Goal: Communication & Community: Answer question/provide support

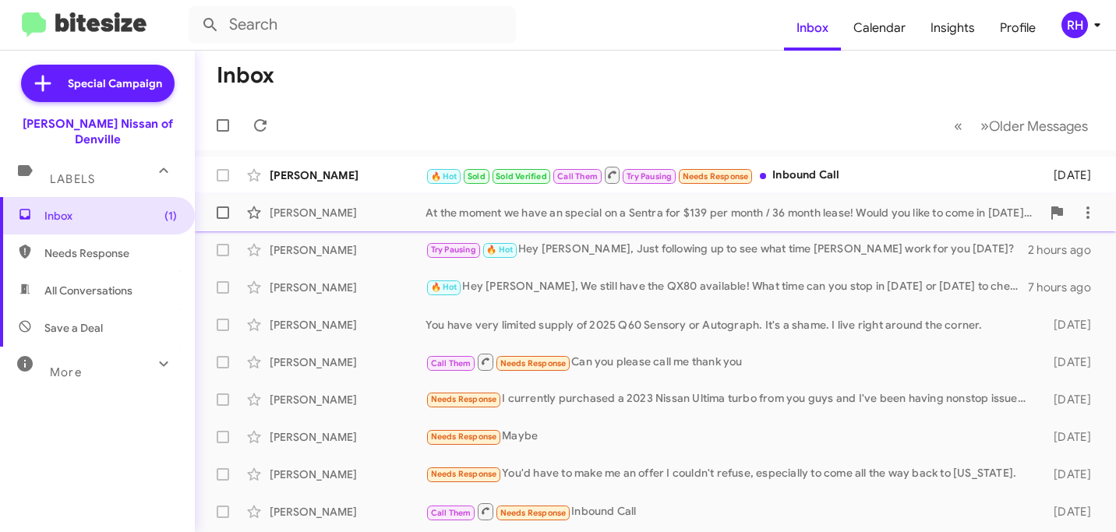
click at [720, 217] on div "At the moment we have an special on a Sentra for $139 per month / 36 month leas…" at bounding box center [734, 213] width 616 height 16
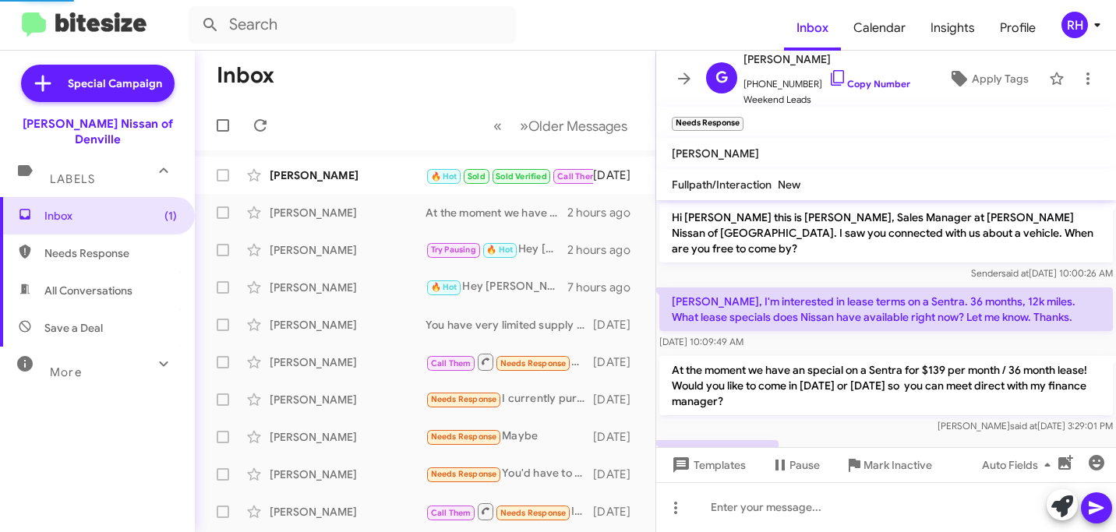
scroll to position [43, 0]
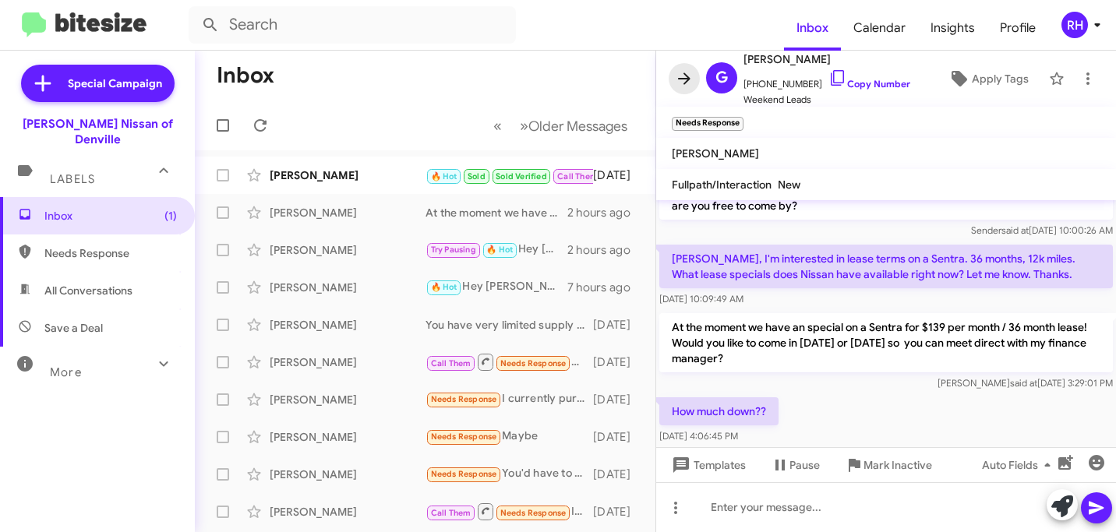
click at [684, 81] on icon at bounding box center [684, 78] width 19 height 19
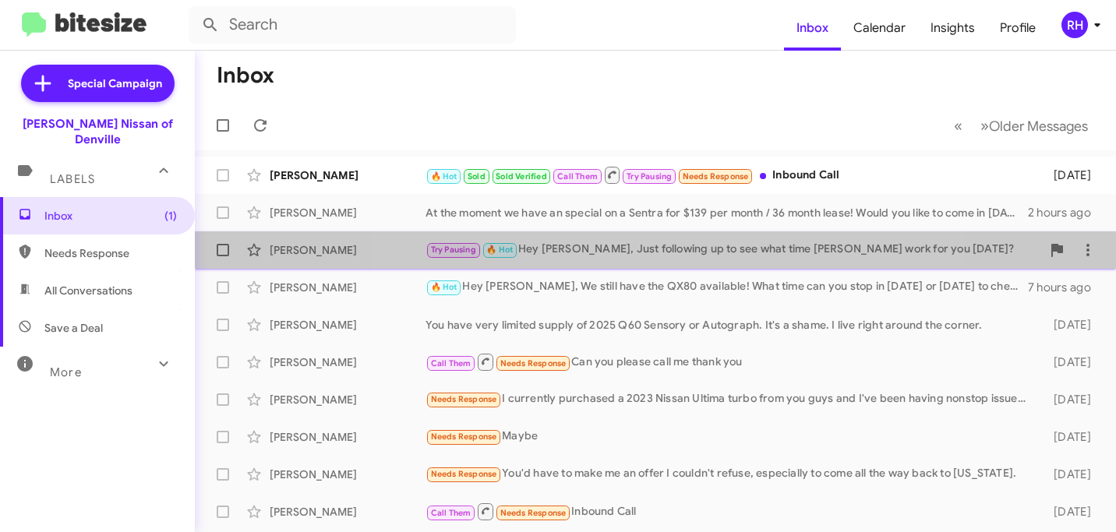
click at [645, 258] on div "Try Pausing 🔥 Hot Hey [PERSON_NAME], Just following up to see what time woudl w…" at bounding box center [734, 250] width 616 height 18
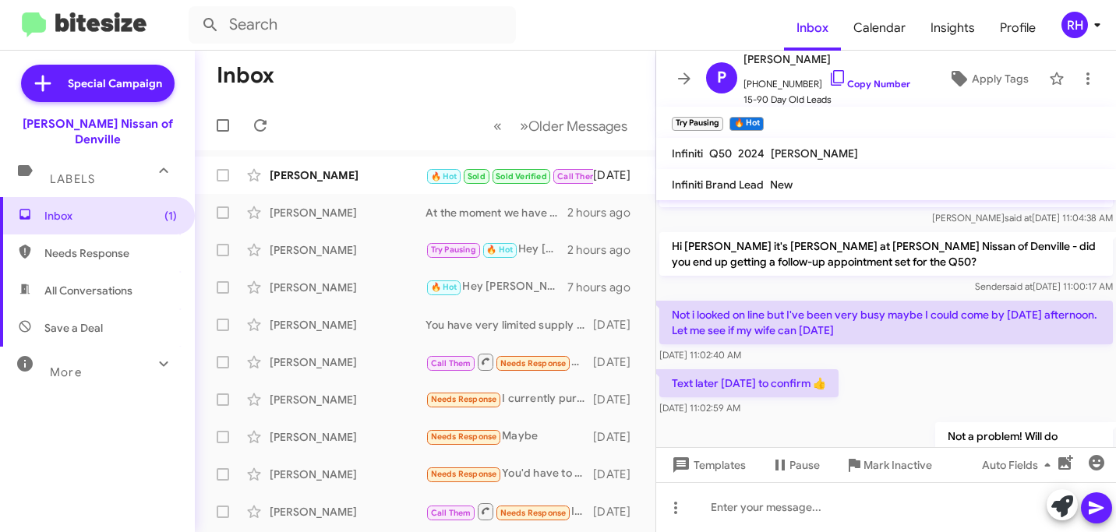
scroll to position [286, 0]
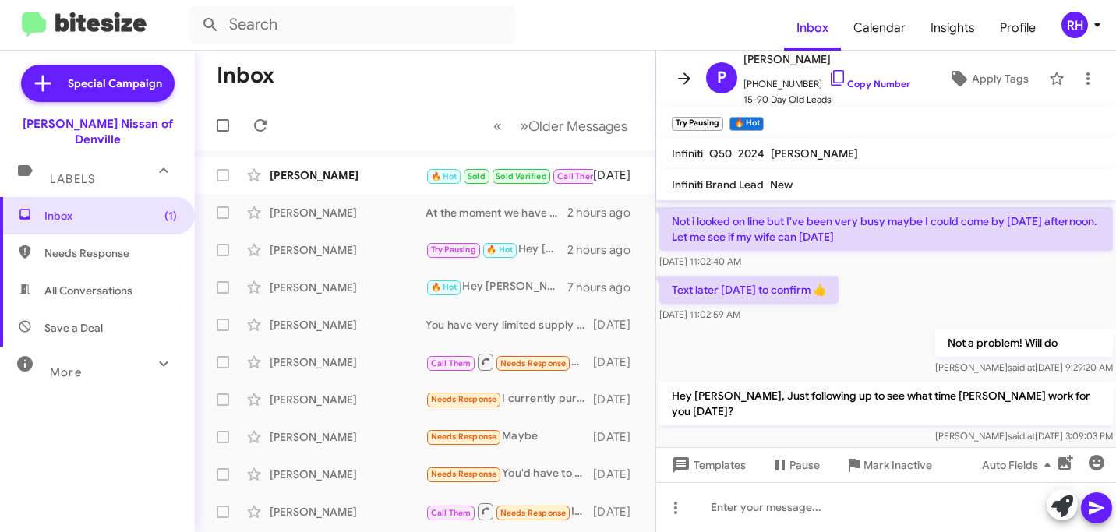
click at [688, 83] on icon at bounding box center [684, 78] width 19 height 19
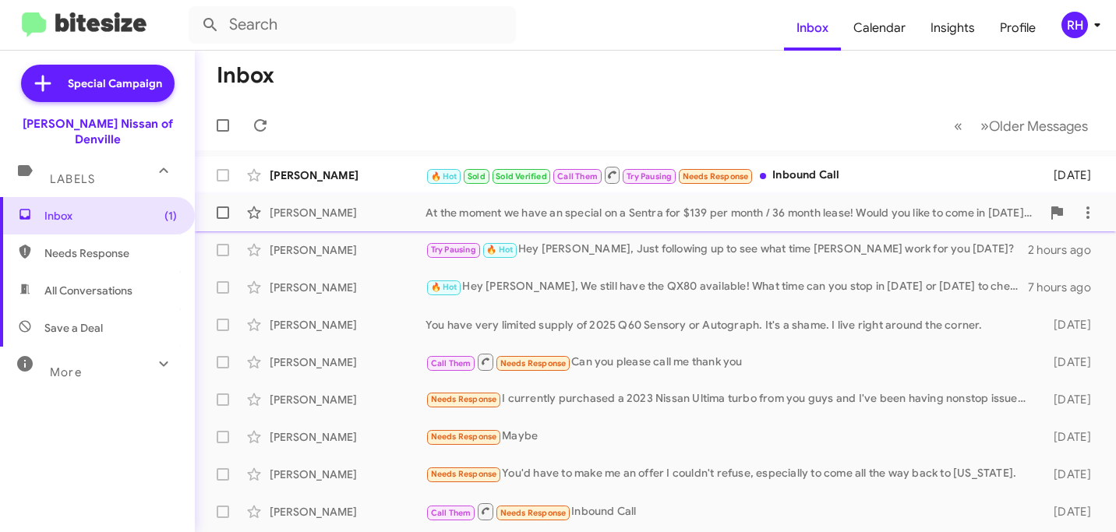
click at [676, 212] on div "At the moment we have an special on a Sentra for $139 per month / 36 month leas…" at bounding box center [734, 213] width 616 height 16
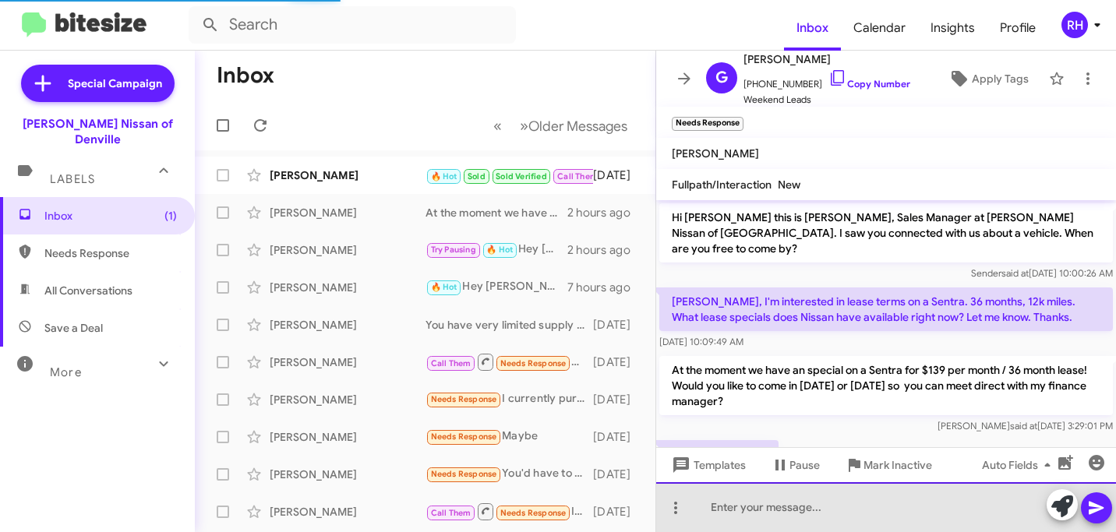
click at [708, 513] on div at bounding box center [886, 508] width 460 height 50
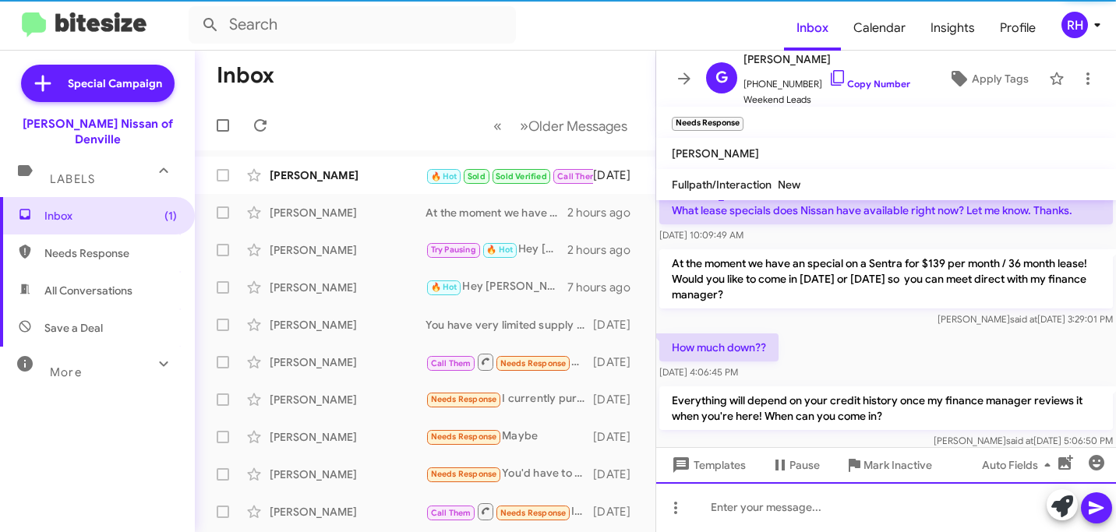
scroll to position [115, 0]
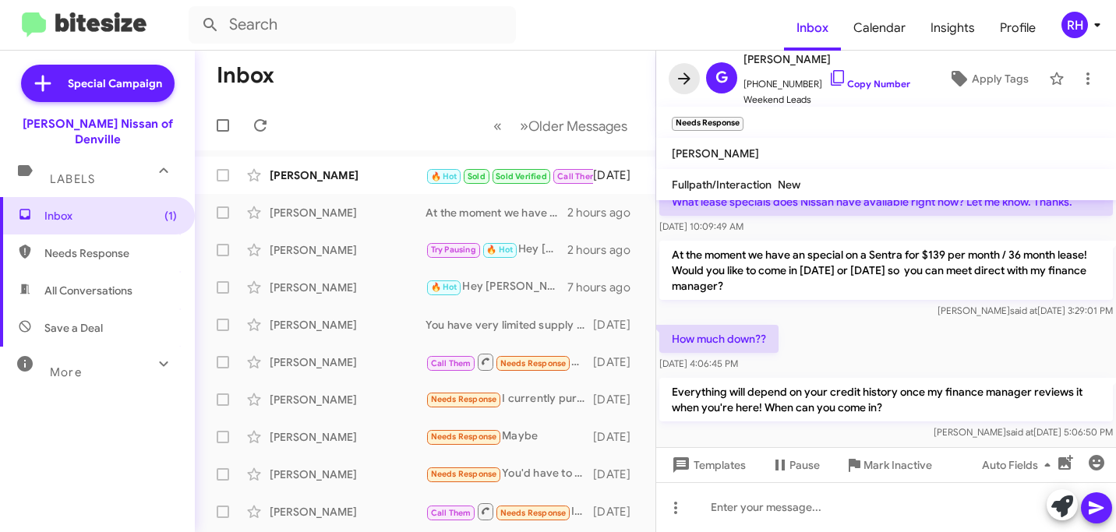
click at [688, 71] on icon at bounding box center [684, 78] width 19 height 19
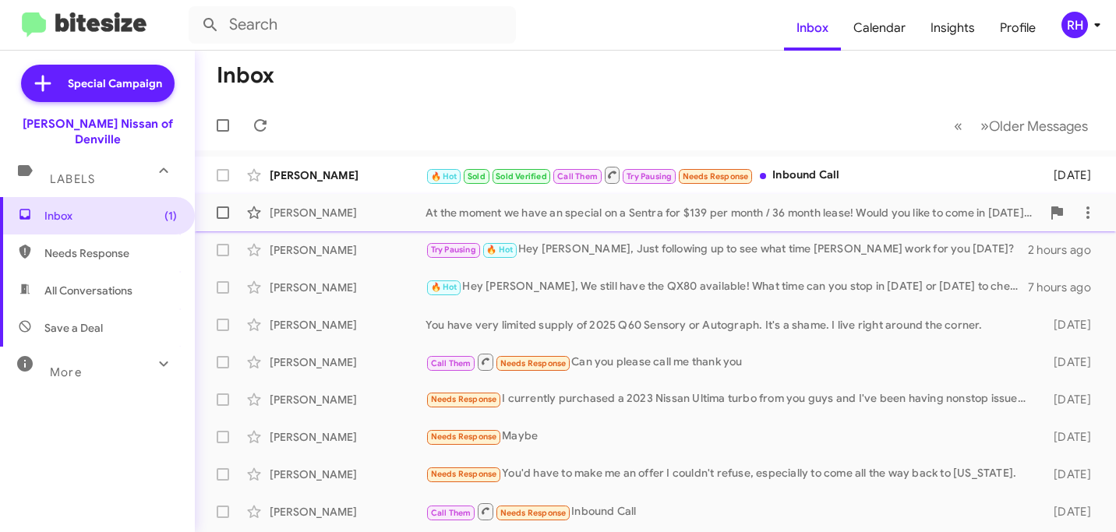
click at [514, 210] on div "At the moment we have an special on a Sentra for $139 per month / 36 month leas…" at bounding box center [734, 213] width 616 height 16
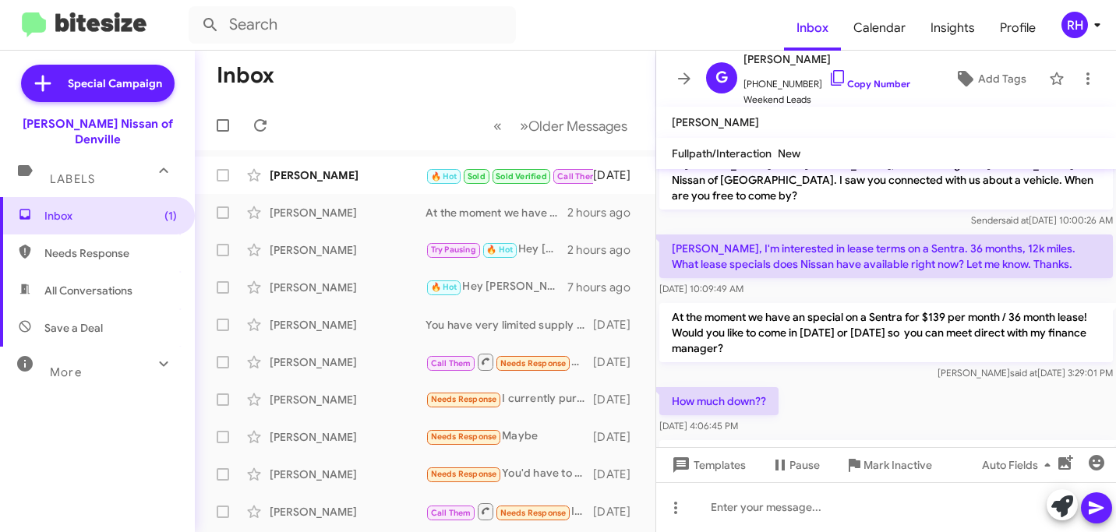
scroll to position [84, 0]
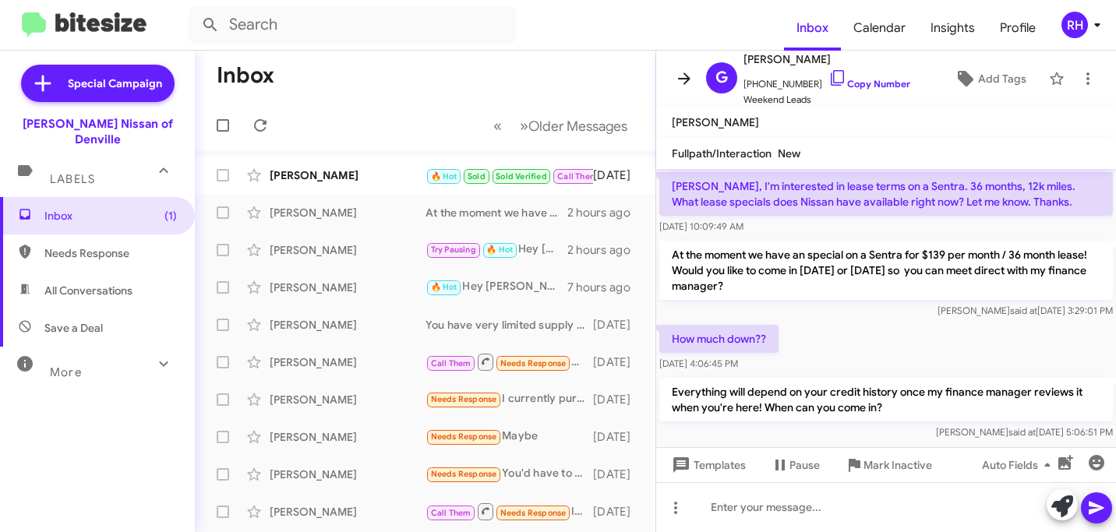
click at [689, 88] on button at bounding box center [684, 78] width 31 height 31
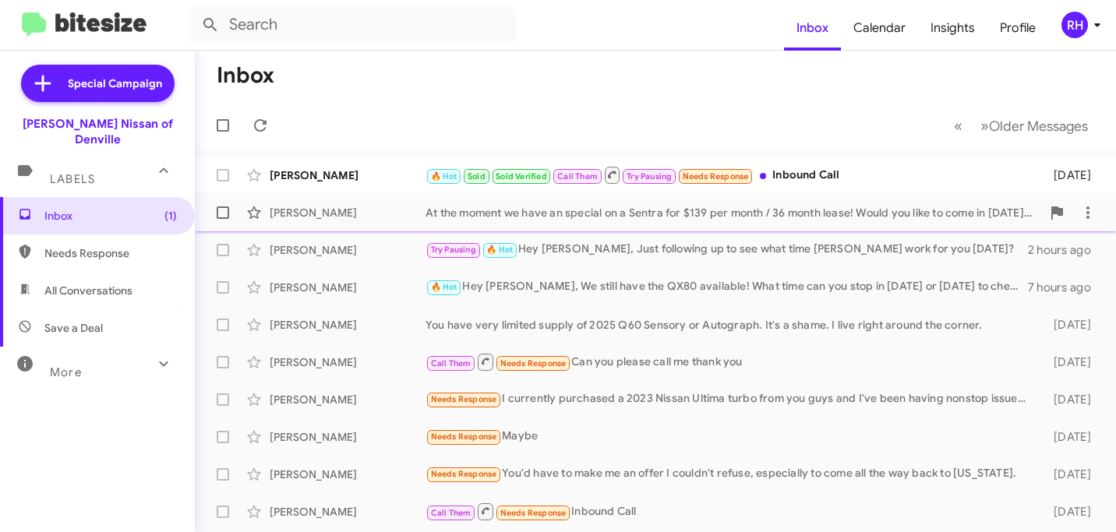
click at [610, 202] on div "[PERSON_NAME] At the moment we have an special on a Sentra for $139 per month /…" at bounding box center [655, 212] width 896 height 31
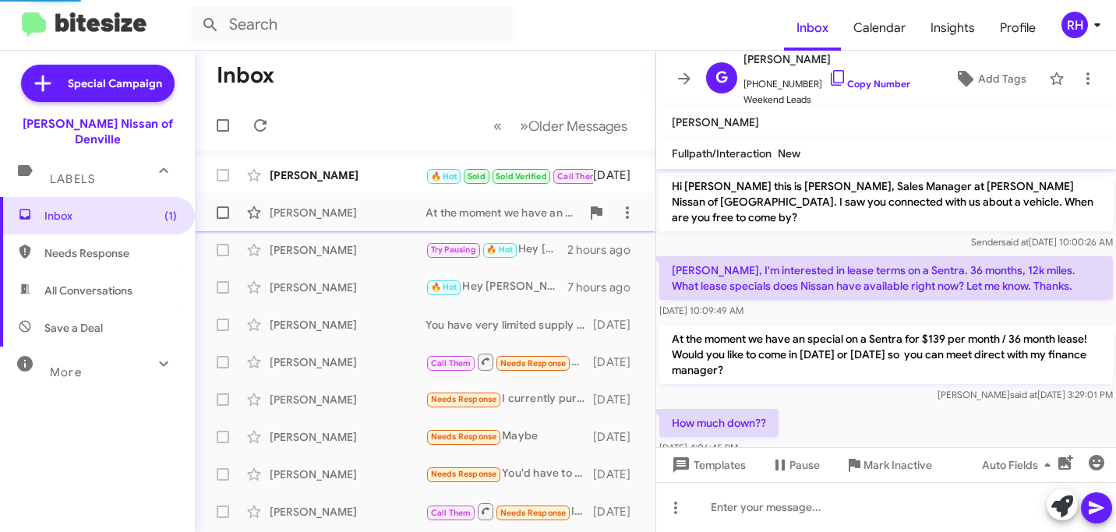
scroll to position [84, 0]
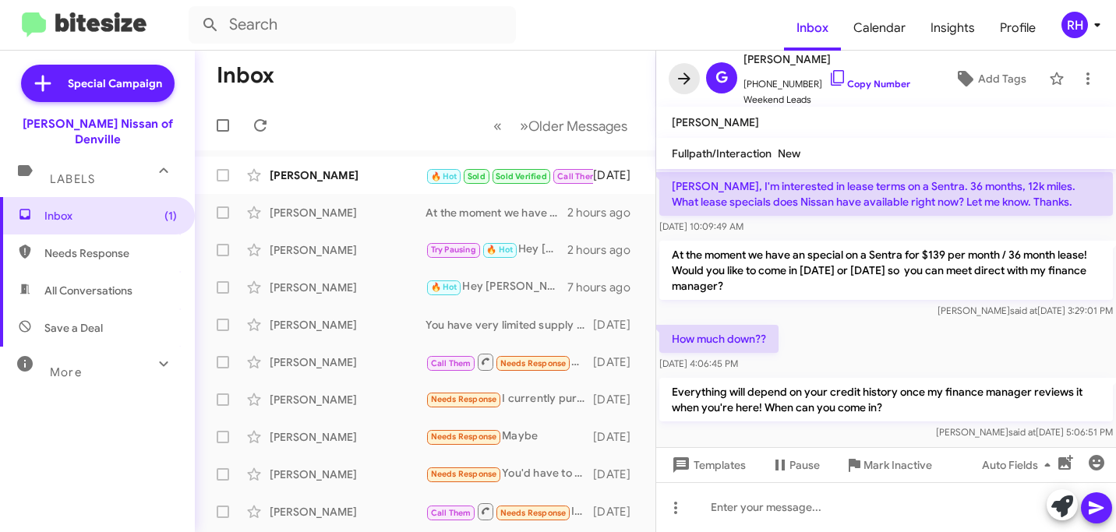
click at [684, 73] on icon at bounding box center [684, 78] width 12 height 12
